Goal: Obtain resource: Obtain resource

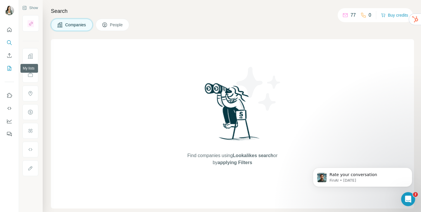
click at [8, 65] on button "My lists" at bounding box center [9, 68] width 9 height 11
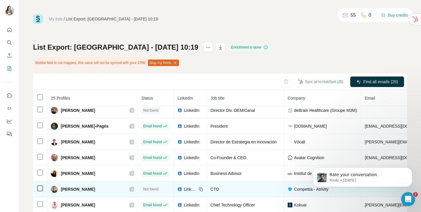
scroll to position [46, 0]
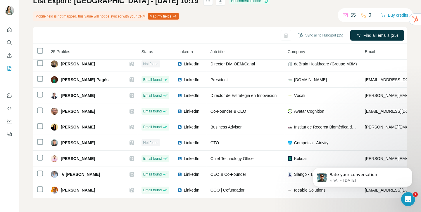
click at [144, 203] on div "My lists / List Export: Spain_1 - 22/08/2025 10:19 55 0 Buy credits List Export…" at bounding box center [220, 106] width 402 height 212
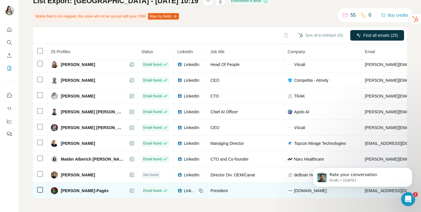
scroll to position [0, 0]
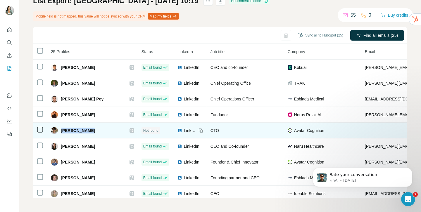
drag, startPoint x: 88, startPoint y: 129, endPoint x: 61, endPoint y: 131, distance: 26.4
click at [61, 131] on div "Daniel Pinyol" at bounding box center [92, 130] width 83 height 7
copy span "Daniel Pinyol"
click at [198, 130] on icon at bounding box center [200, 130] width 5 height 5
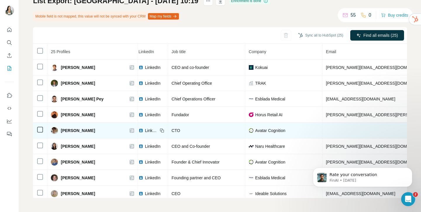
scroll to position [0, 41]
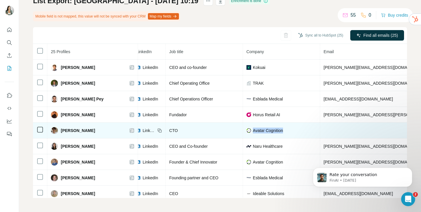
drag, startPoint x: 278, startPoint y: 130, endPoint x: 246, endPoint y: 131, distance: 32.4
click at [246, 131] on div "Avatar Cognition" at bounding box center [281, 131] width 70 height 6
copy span "Avatar Cognition"
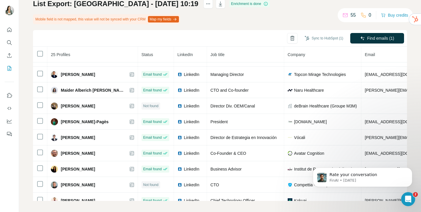
scroll to position [224, 0]
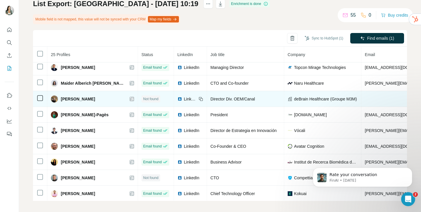
drag, startPoint x: 106, startPoint y: 100, endPoint x: 59, endPoint y: 98, distance: 47.4
click at [59, 98] on div "Manuel Fructuoso" at bounding box center [92, 99] width 83 height 7
copy div "Manuel Fructuoso"
click at [200, 100] on icon at bounding box center [201, 99] width 3 height 3
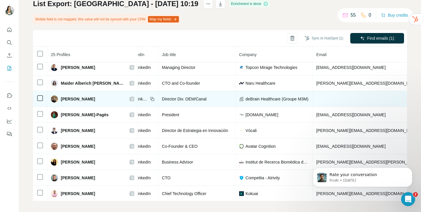
scroll to position [224, 55]
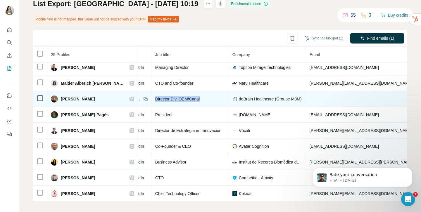
drag, startPoint x: 203, startPoint y: 101, endPoint x: 149, endPoint y: 99, distance: 54.4
click at [155, 99] on div "Director Div. OEM/Canal" at bounding box center [190, 99] width 70 height 6
copy span "Director Div. OEM/Canal"
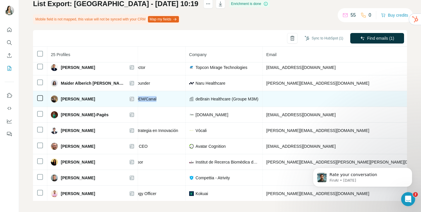
scroll to position [224, 96]
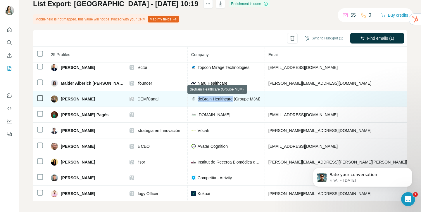
drag, startPoint x: 190, startPoint y: 98, endPoint x: 226, endPoint y: 100, distance: 36.2
click at [226, 100] on span "deBrain Healthcare (Groupe M3M)" at bounding box center [228, 99] width 63 height 6
copy span "deBrain Healthcare"
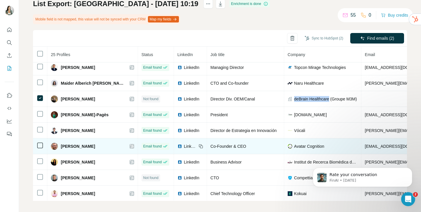
scroll to position [255, 0]
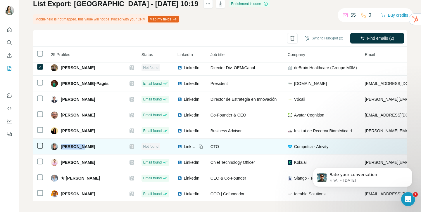
drag, startPoint x: 81, startPoint y: 149, endPoint x: 60, endPoint y: 148, distance: 20.5
click at [60, 148] on div "Rodolf C." at bounding box center [92, 146] width 83 height 7
copy span "Rodolf C."
click at [200, 146] on icon at bounding box center [201, 147] width 3 height 3
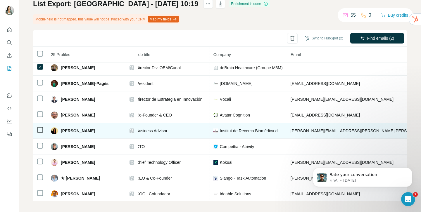
scroll to position [255, 76]
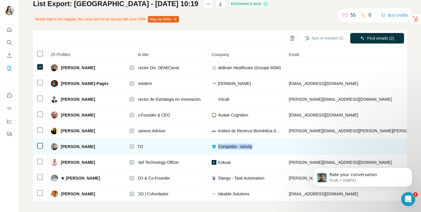
drag, startPoint x: 250, startPoint y: 146, endPoint x: 210, endPoint y: 147, distance: 40.3
click at [212, 147] on div "Compettia - Atrivity" at bounding box center [247, 147] width 70 height 6
copy span "Compettia - Atrivity"
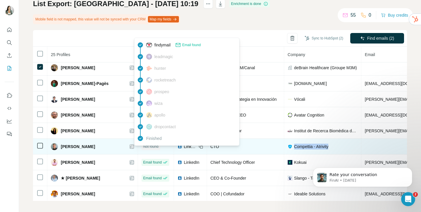
scroll to position [0, 0]
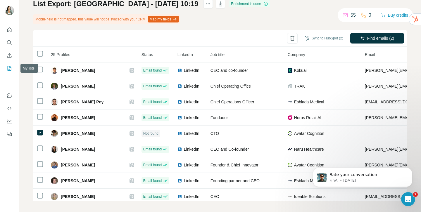
click at [5, 66] on button "My lists" at bounding box center [9, 68] width 9 height 11
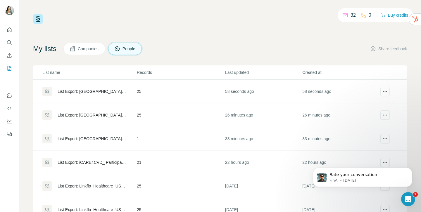
click at [93, 91] on div "List Export: Spain_1 - 22/08/2025 10:43" at bounding box center [92, 92] width 69 height 6
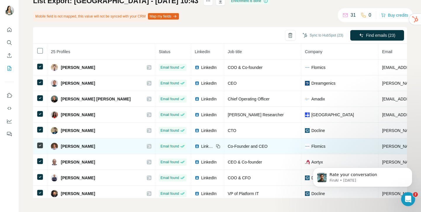
scroll to position [256, 0]
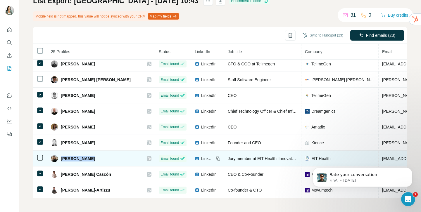
drag, startPoint x: 61, startPoint y: 158, endPoint x: 86, endPoint y: 160, distance: 25.2
click at [86, 160] on div "Silvia Micalo" at bounding box center [101, 158] width 100 height 7
copy span "Silvia Micalo"
click at [216, 159] on icon at bounding box center [218, 158] width 5 height 5
drag, startPoint x: 1, startPoint y: 1, endPoint x: 275, endPoint y: 159, distance: 317.0
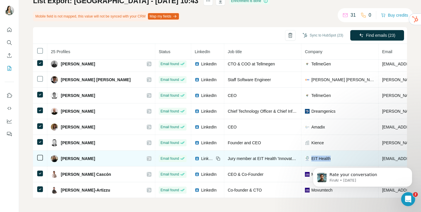
click at [305, 159] on div "EIT Health" at bounding box center [340, 159] width 70 height 6
copy span "EIT Health"
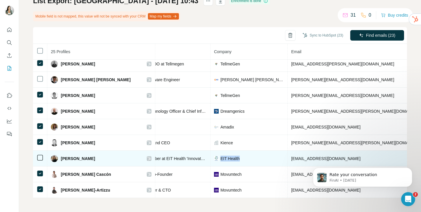
scroll to position [256, 119]
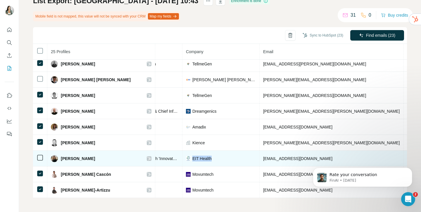
drag, startPoint x: 291, startPoint y: 158, endPoint x: 227, endPoint y: 160, distance: 63.4
click at [259, 160] on td "silviamicalobusiness@gmail.com" at bounding box center [331, 159] width 144 height 16
copy span "silviamicalobusiness@gmail.com"
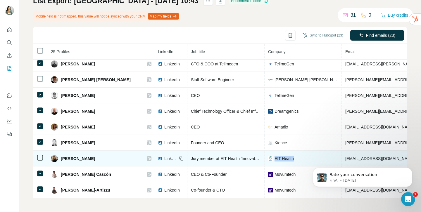
scroll to position [256, 34]
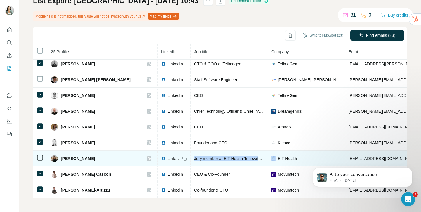
drag, startPoint x: 159, startPoint y: 158, endPoint x: 241, endPoint y: 160, distance: 82.1
click at [241, 160] on tr "Silvia Micalo Email found LinkedIn Jury member at EIT Health 'Innovate & Inspir…" at bounding box center [326, 159] width 655 height 16
click at [167, 160] on span "LinkedIn" at bounding box center [173, 159] width 13 height 6
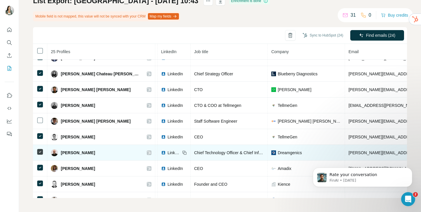
scroll to position [212, 34]
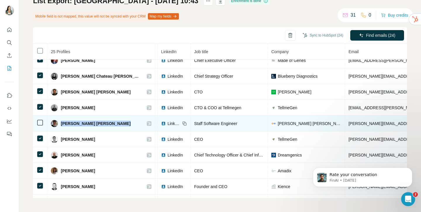
drag, startPoint x: 61, startPoint y: 124, endPoint x: 114, endPoint y: 124, distance: 53.2
click at [114, 124] on div "Rafael Fluxá Rodríguez" at bounding box center [101, 123] width 100 height 7
click at [90, 126] on span "Rafael Fluxá Rodríguez" at bounding box center [96, 124] width 70 height 6
click at [182, 124] on icon at bounding box center [184, 123] width 5 height 5
click at [167, 123] on span "LinkedIn" at bounding box center [173, 124] width 13 height 6
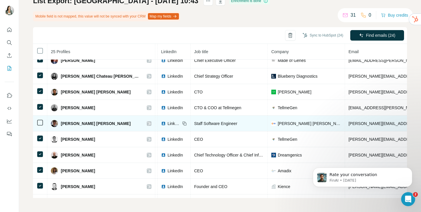
click at [183, 124] on icon at bounding box center [184, 124] width 3 height 3
drag, startPoint x: 358, startPoint y: 121, endPoint x: 313, endPoint y: 123, distance: 44.7
click at [345, 123] on td "rafael.fluxa@bd.com" at bounding box center [417, 124] width 144 height 16
drag, startPoint x: 310, startPoint y: 124, endPoint x: 356, endPoint y: 127, distance: 46.8
click at [356, 127] on td "rafael.fluxa@bd.com" at bounding box center [417, 124] width 144 height 16
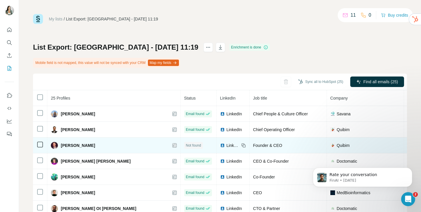
drag, startPoint x: 60, startPoint y: 145, endPoint x: 108, endPoint y: 145, distance: 47.3
click at [108, 145] on div "Ángel Alberich-Bayarri" at bounding box center [114, 145] width 126 height 7
copy span "Ángel Alberich-Bayarri"
click at [241, 144] on icon at bounding box center [243, 145] width 5 height 5
drag, startPoint x: 237, startPoint y: 144, endPoint x: 193, endPoint y: 147, distance: 43.3
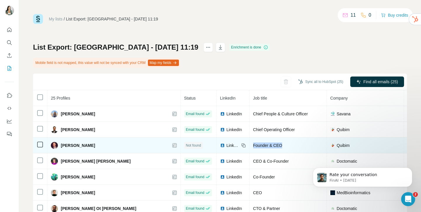
click at [249, 147] on td "Founder & CEO" at bounding box center [287, 146] width 77 height 16
copy span "Founder & CEO"
drag, startPoint x: 302, startPoint y: 145, endPoint x: 280, endPoint y: 146, distance: 22.2
click at [330, 146] on div "Quibim" at bounding box center [365, 146] width 70 height 6
copy span "Quibim"
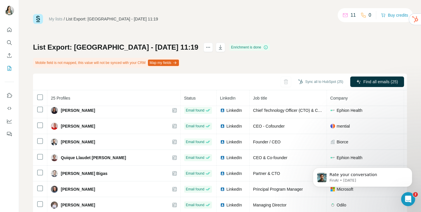
scroll to position [46, 0]
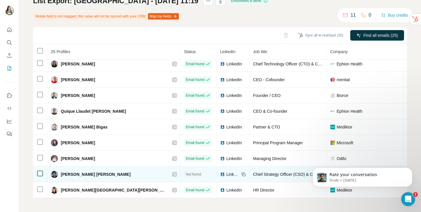
click at [242, 174] on icon at bounding box center [243, 175] width 3 height 3
drag, startPoint x: 197, startPoint y: 174, endPoint x: 269, endPoint y: 176, distance: 71.9
click at [269, 176] on td "Chief Strategy Officer (CSO) & Co-Founder" at bounding box center [287, 175] width 77 height 16
click at [220, 173] on div "LinkedIn" at bounding box center [233, 174] width 26 height 6
click at [216, 177] on td "LinkedIn" at bounding box center [232, 175] width 33 height 16
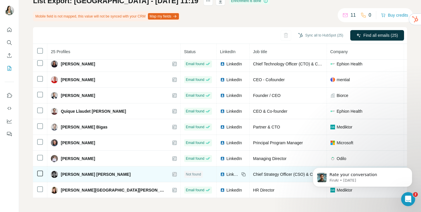
click at [220, 174] on img at bounding box center [222, 174] width 5 height 5
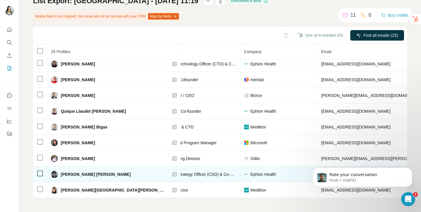
scroll to position [256, 98]
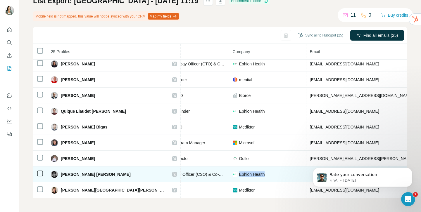
drag, startPoint x: 211, startPoint y: 175, endPoint x: 182, endPoint y: 176, distance: 29.0
click at [233, 176] on div "Ephion Health" at bounding box center [268, 174] width 70 height 6
copy span "Ephion Health"
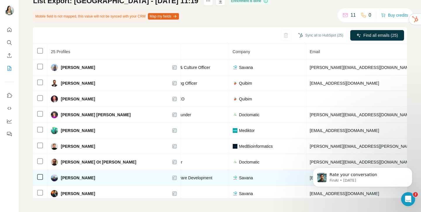
scroll to position [0, 0]
